Goal: Download file/media

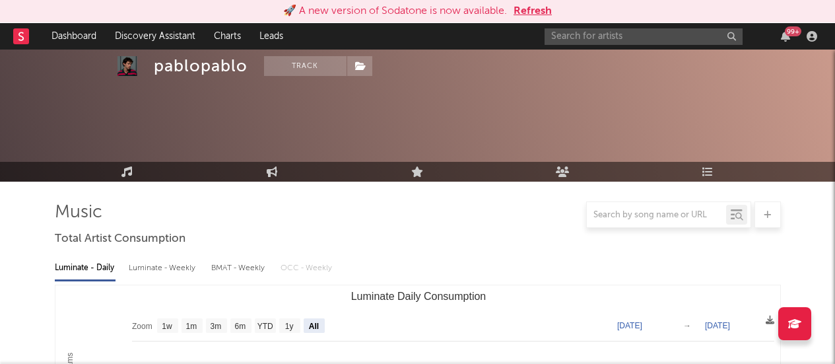
select select "All"
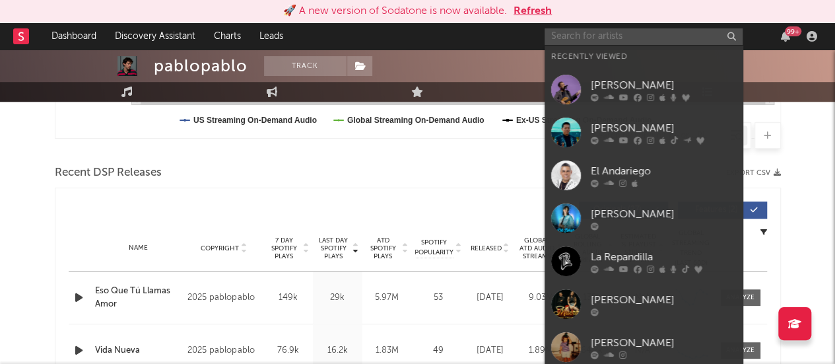
click at [599, 38] on input "text" at bounding box center [644, 36] width 198 height 17
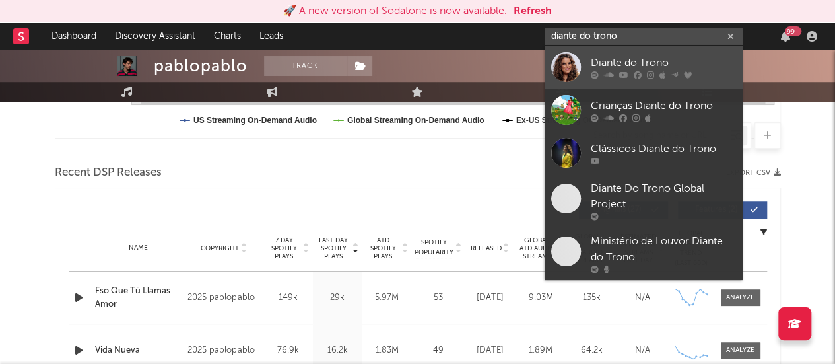
type input "diante do trono"
click at [562, 80] on div at bounding box center [566, 67] width 30 height 30
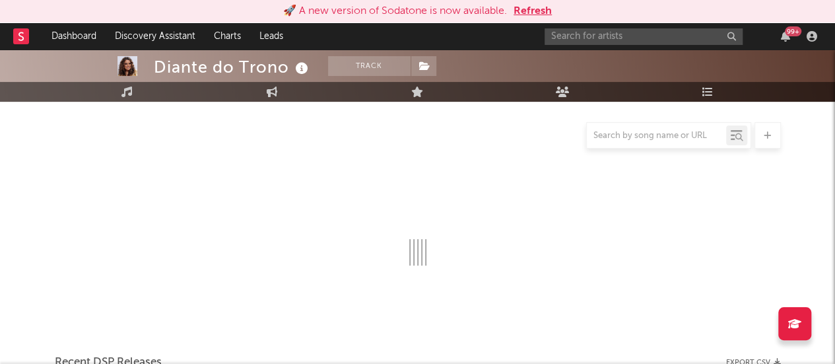
scroll to position [411, 0]
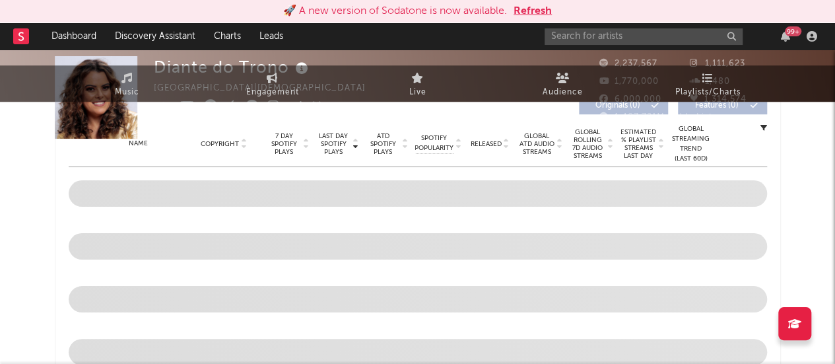
select select "6m"
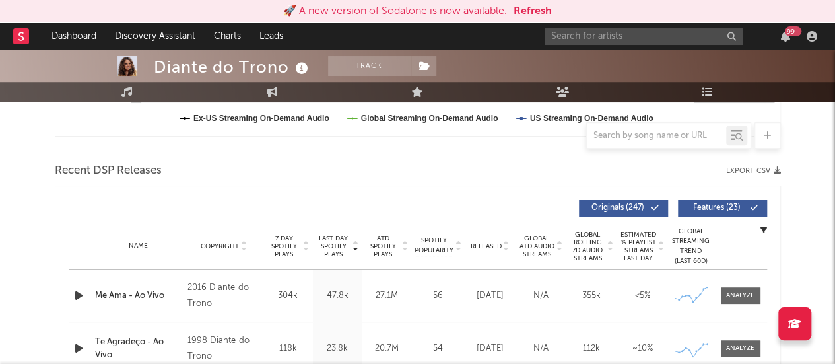
scroll to position [414, 0]
click at [768, 167] on button "Export CSV" at bounding box center [753, 170] width 55 height 8
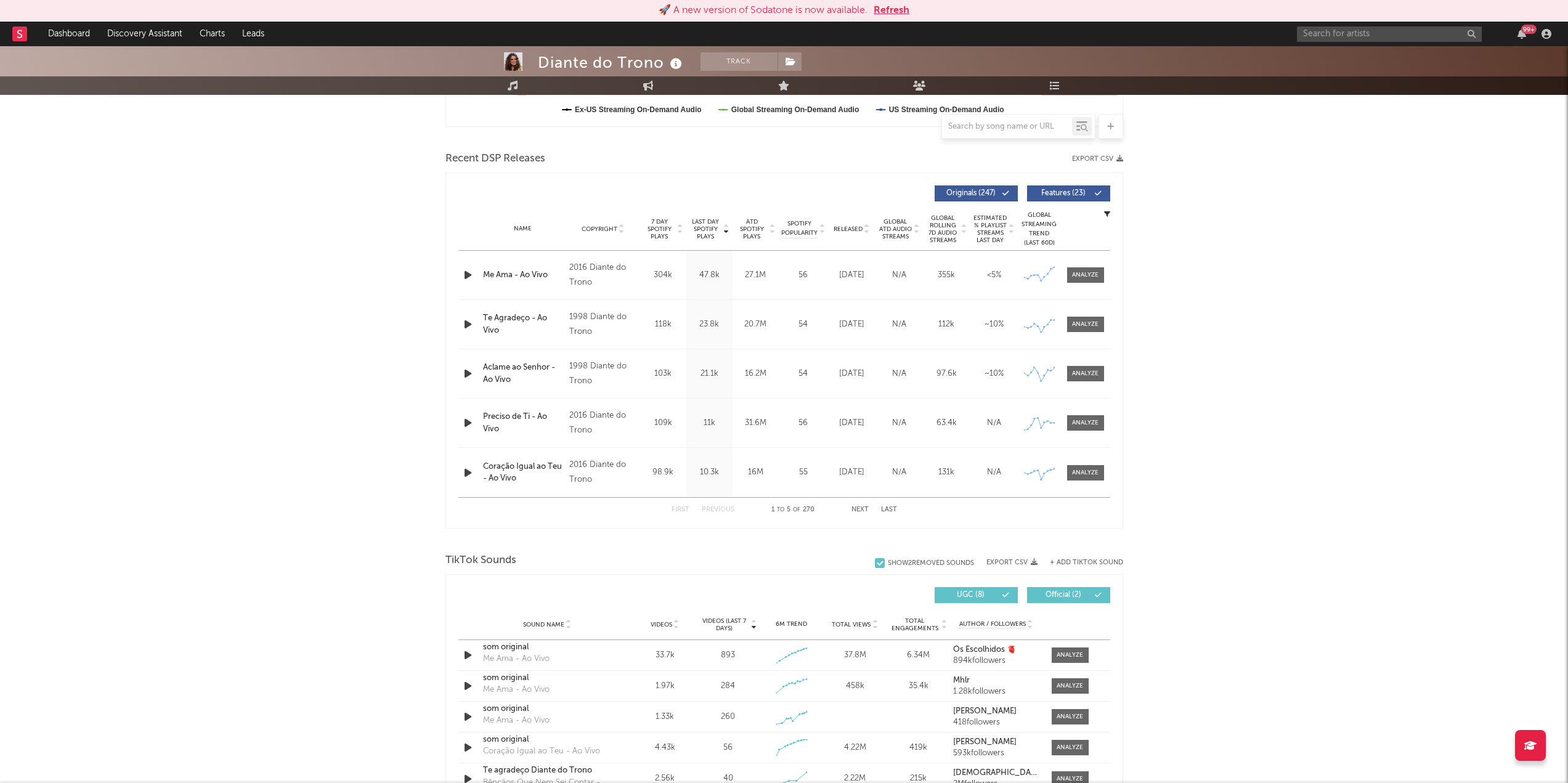
scroll to position [0, 0]
